Goal: Information Seeking & Learning: Learn about a topic

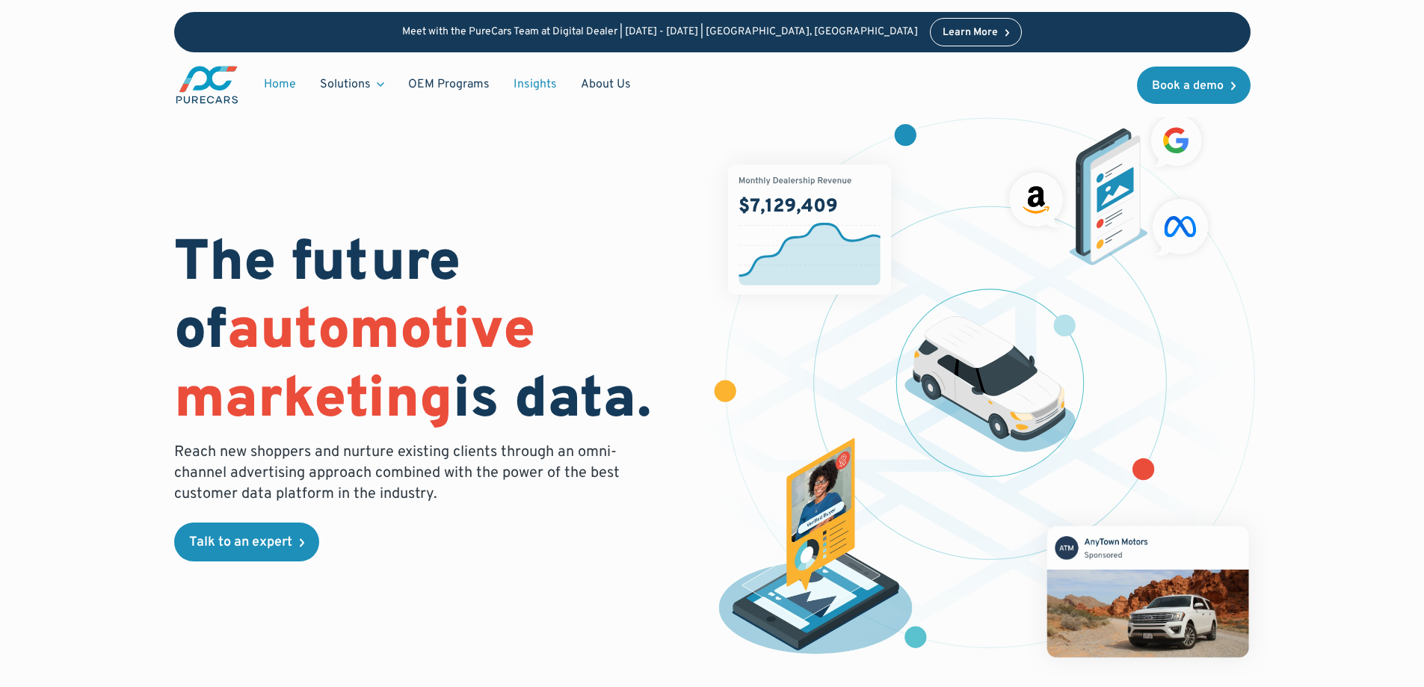
click at [526, 81] on link "Insights" at bounding box center [535, 84] width 67 height 28
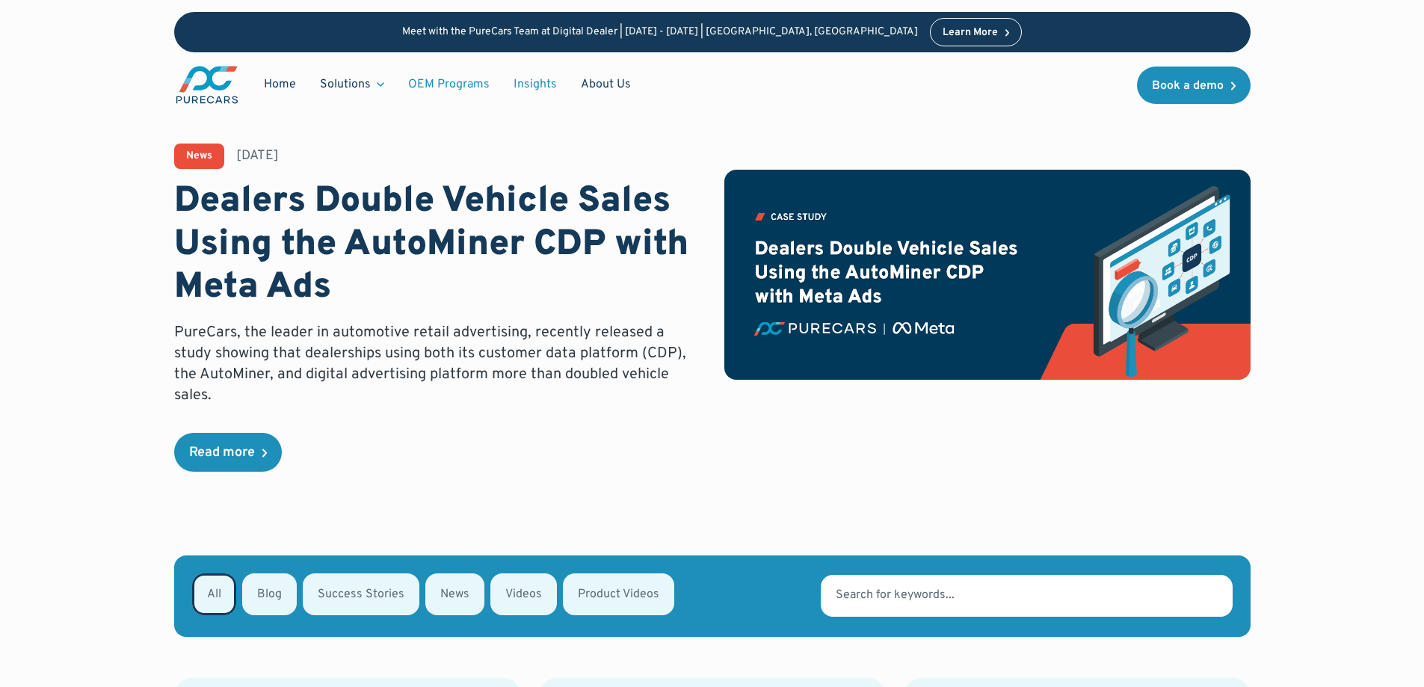
click at [464, 80] on link "OEM Programs" at bounding box center [448, 84] width 105 height 28
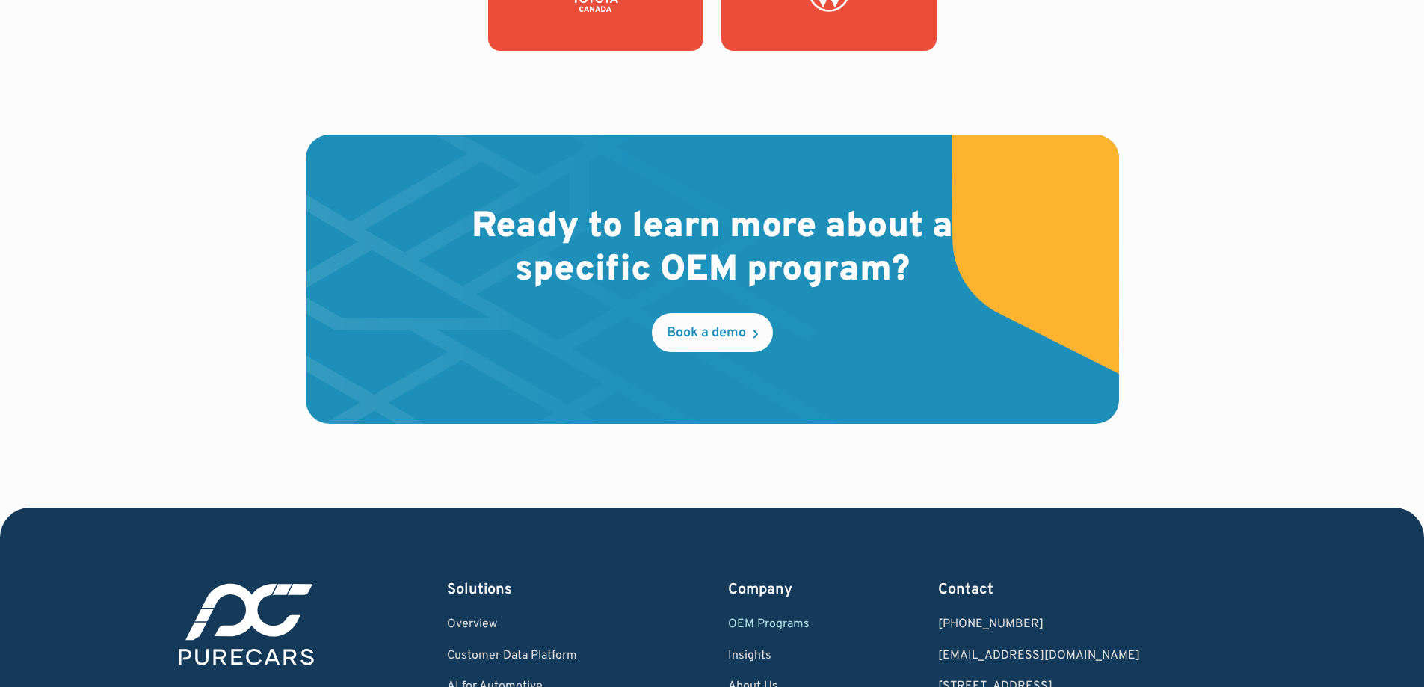
scroll to position [2509, 0]
